Goal: Find specific page/section: Find specific page/section

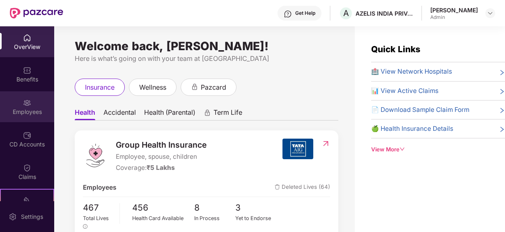
click at [25, 104] on img at bounding box center [27, 103] width 8 height 8
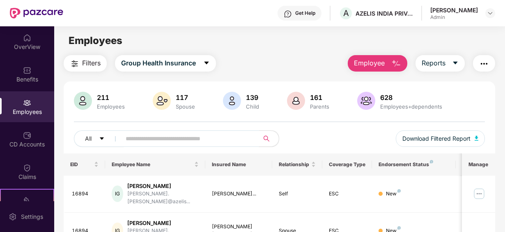
click at [145, 139] on input "text" at bounding box center [187, 138] width 122 height 12
type input "****"
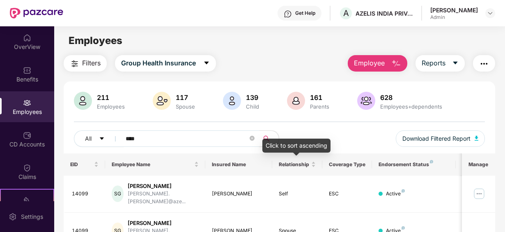
click at [316, 143] on div "Click to sort ascending" at bounding box center [297, 145] width 68 height 14
